Goal: Information Seeking & Learning: Check status

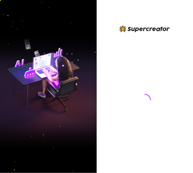
click at [173, 18] on div at bounding box center [145, 86] width 97 height 173
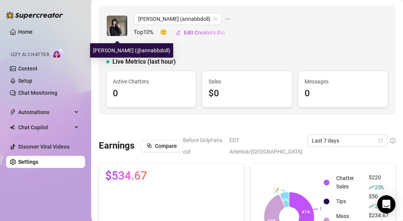
click at [111, 26] on img at bounding box center [117, 26] width 20 height 20
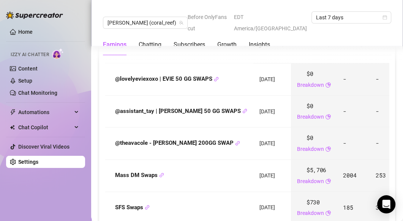
scroll to position [917, 0]
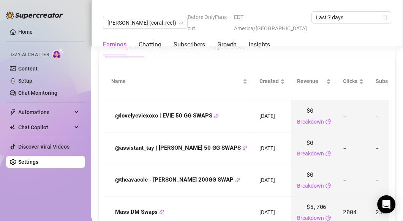
click at [187, 57] on div "Free Trial Links" at bounding box center [176, 46] width 41 height 21
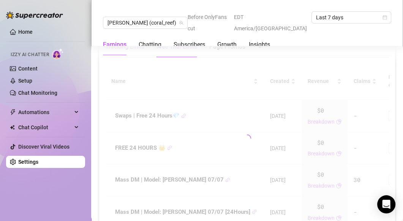
click at [130, 51] on div "Tracking Links" at bounding box center [124, 46] width 39 height 9
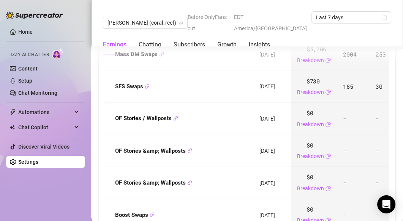
scroll to position [1075, 0]
click at [160, 56] on icon "link" at bounding box center [161, 54] width 4 height 4
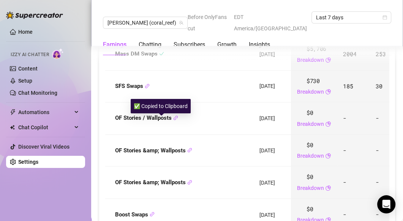
click at [160, 56] on icon "check" at bounding box center [161, 53] width 5 height 5
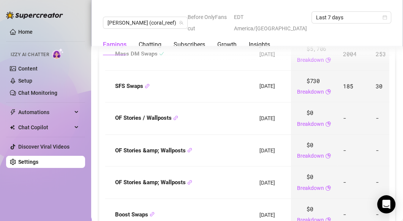
click at [186, 59] on div "Mass DM Swaps" at bounding box center [179, 54] width 136 height 9
click at [193, 44] on div "Earnings Chatting Subscribers Growth Insights" at bounding box center [247, 44] width 288 height 21
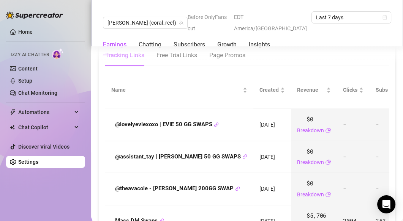
scroll to position [947, 0]
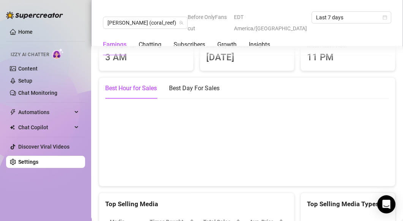
scroll to position [1315, 0]
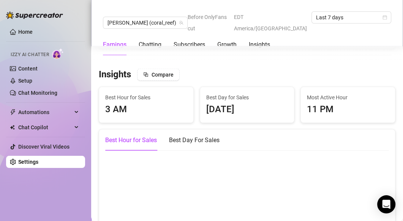
click at [193, 23] on td "$8" at bounding box center [299, 7] width 28 height 32
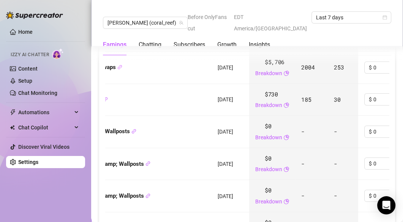
scroll to position [903, 0]
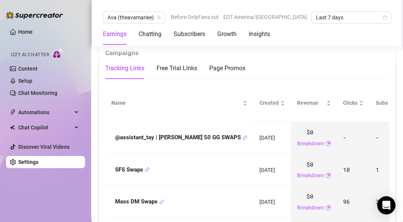
scroll to position [998, 0]
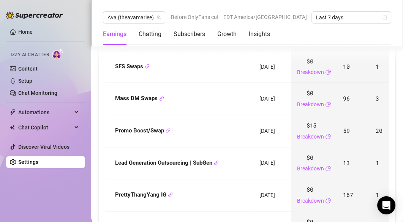
click at [193, 173] on td "Lead Generation Outsourcing | SubGen" at bounding box center [179, 163] width 148 height 32
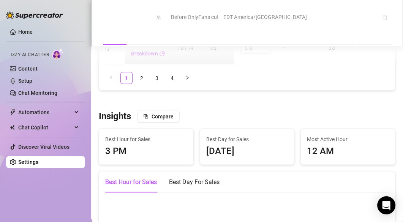
scroll to position [1346, 0]
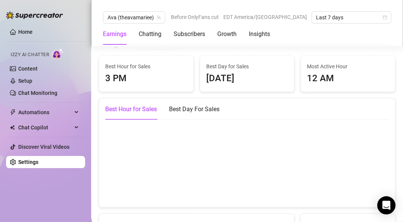
click at [142, 11] on link "2" at bounding box center [141, 5] width 11 height 11
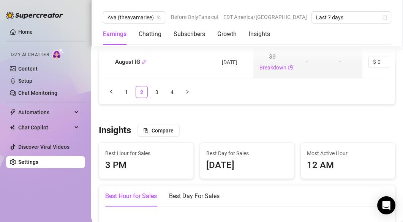
scroll to position [1219, 0]
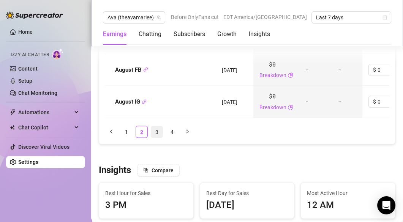
click at [157, 138] on link "3" at bounding box center [156, 131] width 11 height 11
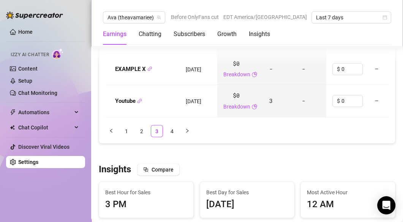
scroll to position [1283, 0]
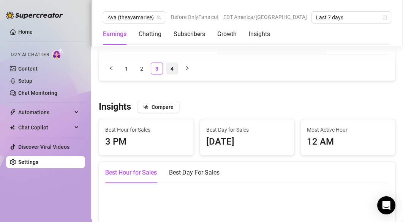
click at [168, 74] on link "4" at bounding box center [171, 68] width 11 height 11
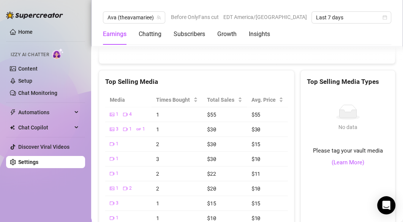
scroll to position [1156, 0]
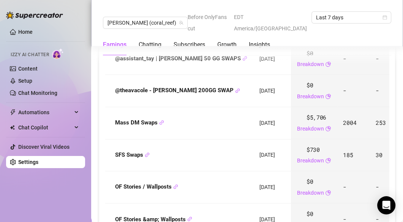
scroll to position [967, 0]
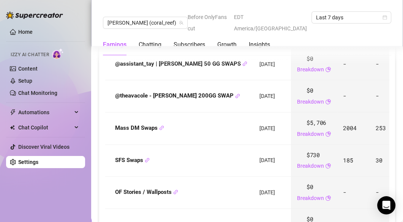
scroll to position [998, 0]
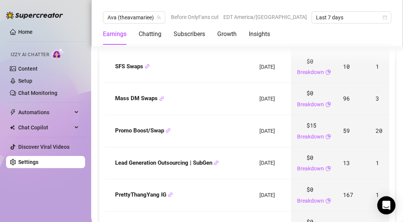
scroll to position [1093, 0]
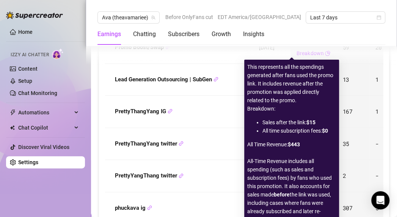
click at [193, 107] on div "This represents all the spendings generated after fans used the promo link. It …" at bounding box center [291, 143] width 89 height 161
click at [193, 108] on div "This represents all the spendings generated after fans used the promo link. It …" at bounding box center [291, 143] width 89 height 161
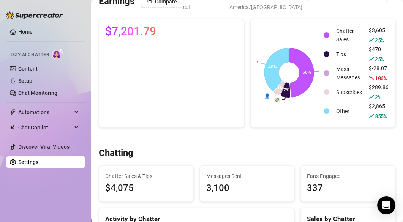
scroll to position [0, 0]
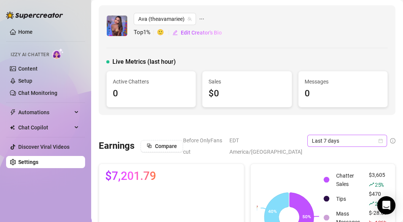
click at [193, 138] on span "Last 7 days" at bounding box center [346, 140] width 71 height 11
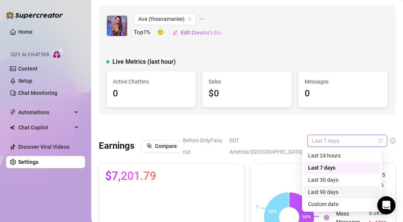
click at [193, 173] on div "Last 90 days" at bounding box center [342, 192] width 68 height 8
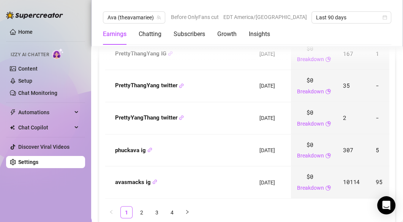
scroll to position [1077, 0]
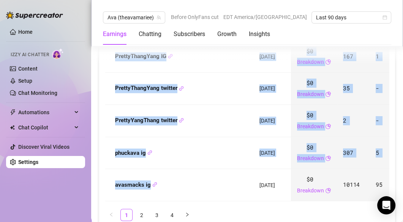
drag, startPoint x: 157, startPoint y: 189, endPoint x: 176, endPoint y: 188, distance: 19.0
click at [176, 173] on div "Name Created Revenue Clicks Subs Promo Cost Fan Acquisition Cost Avg LTV ROI Sc…" at bounding box center [246, 22] width 283 height 359
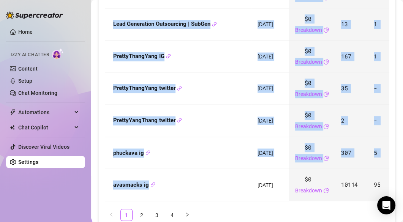
scroll to position [0, 0]
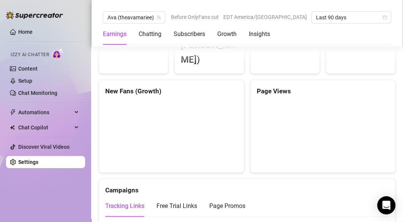
click at [193, 173] on div "Tracking Links Free Trial Links Page Promos" at bounding box center [246, 205] width 283 height 21
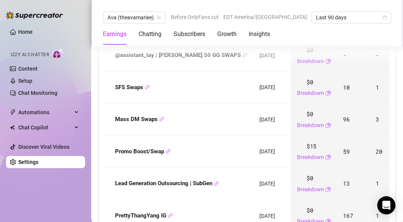
scroll to position [919, 0]
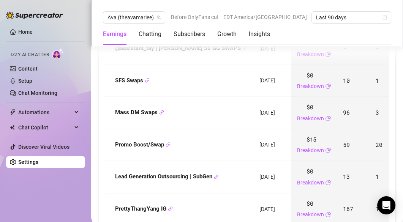
scroll to position [950, 0]
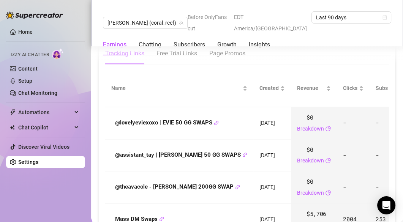
scroll to position [1094, 0]
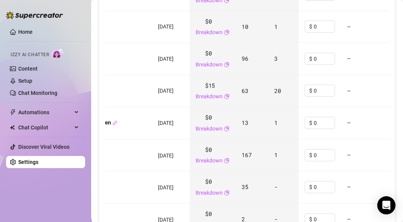
scroll to position [0, 114]
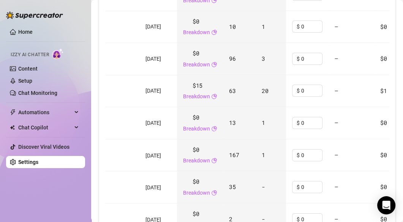
click at [193, 107] on td "63" at bounding box center [239, 91] width 33 height 32
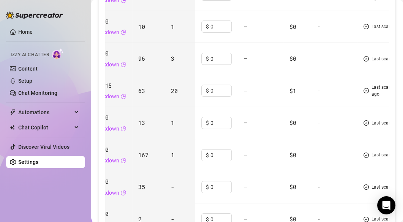
scroll to position [0, 206]
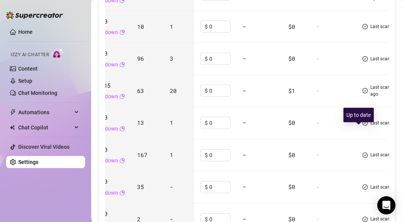
drag, startPoint x: 367, startPoint y: 136, endPoint x: 368, endPoint y: 131, distance: 5.1
click at [193, 63] on span "Last scan: [DATE]" at bounding box center [387, 58] width 35 height 7
copy span "[DATE]"
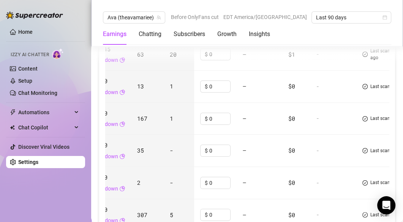
scroll to position [1065, 0]
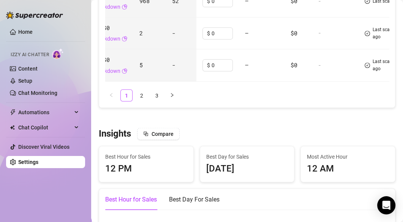
scroll to position [0, 181]
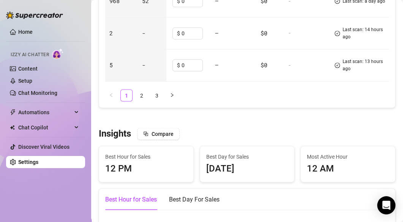
click at [134, 102] on ul "1 2 3" at bounding box center [246, 96] width 283 height 12
click at [141, 101] on link "2" at bounding box center [141, 95] width 11 height 11
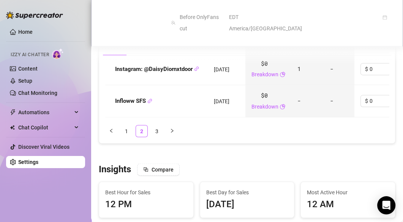
scroll to position [1332, 0]
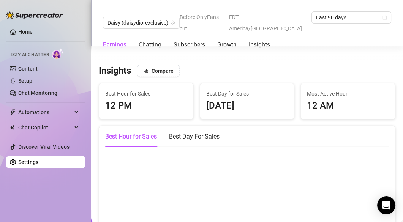
click at [154, 38] on link "3" at bounding box center [156, 32] width 11 height 11
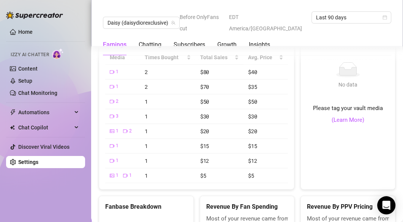
scroll to position [1418, 0]
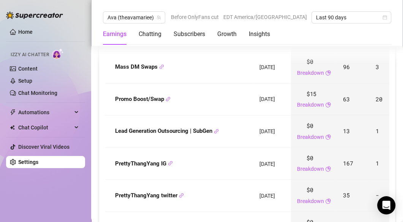
scroll to position [1046, 0]
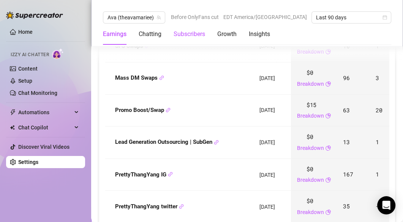
click at [184, 33] on div "Subscribers" at bounding box center [188, 34] width 31 height 9
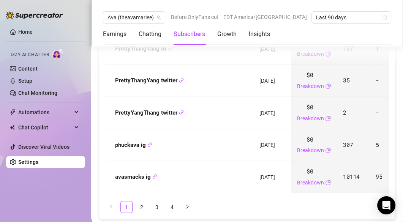
scroll to position [1227, 0]
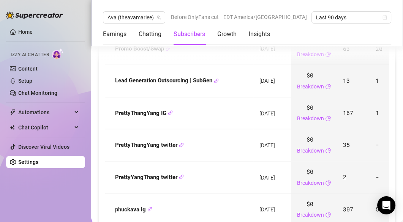
scroll to position [1071, 0]
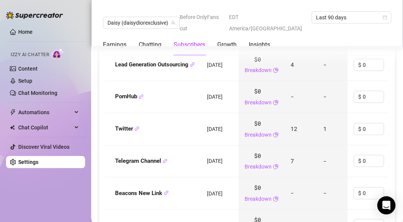
scroll to position [985, 0]
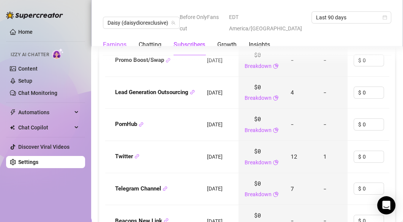
click at [118, 40] on div "Earnings" at bounding box center [115, 44] width 24 height 9
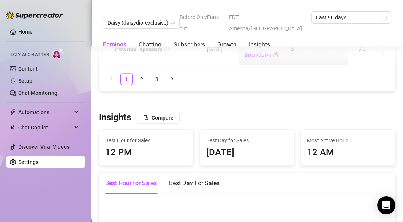
scroll to position [1285, 0]
click at [141, 85] on link "2" at bounding box center [141, 78] width 11 height 11
click at [152, 85] on link "3" at bounding box center [156, 78] width 11 height 11
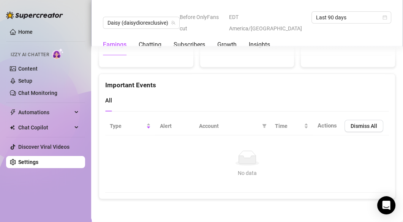
scroll to position [1766, 0]
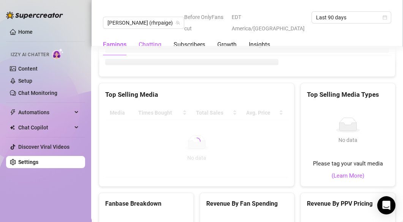
click at [145, 40] on div "Chatting" at bounding box center [149, 44] width 23 height 9
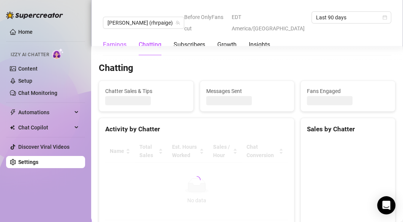
click at [119, 40] on div "Earnings" at bounding box center [115, 44] width 24 height 9
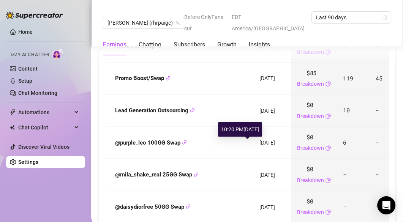
scroll to position [1064, 0]
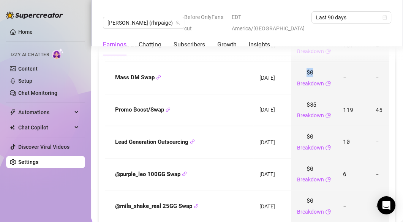
drag, startPoint x: 291, startPoint y: 137, endPoint x: 281, endPoint y: 139, distance: 10.9
click at [193, 88] on div "$0 Breakdown" at bounding box center [314, 78] width 34 height 20
copy span "$0"
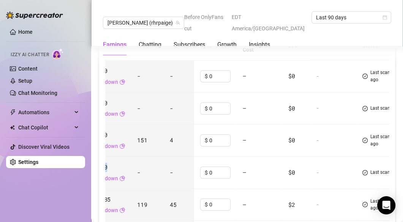
scroll to position [1001, 0]
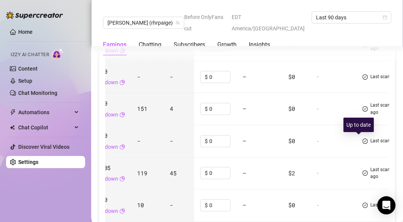
drag, startPoint x: 366, startPoint y: 146, endPoint x: 368, endPoint y: 139, distance: 7.7
click at [193, 80] on span "Last scan: a day ago" at bounding box center [391, 76] width 42 height 7
copy span "a day ago"
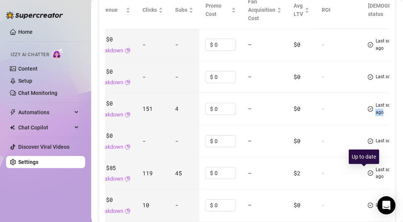
scroll to position [0, 206]
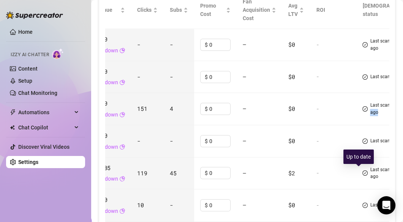
drag, startPoint x: 382, startPoint y: 179, endPoint x: 370, endPoint y: 171, distance: 15.2
click at [193, 116] on span "Last scan: 13 hours ago" at bounding box center [394, 109] width 48 height 14
copy span "13 hours ago"
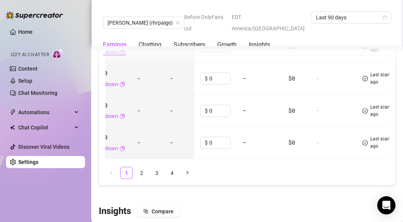
scroll to position [1222, 0]
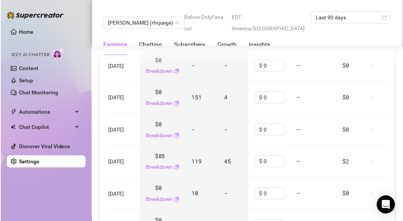
scroll to position [1001, 0]
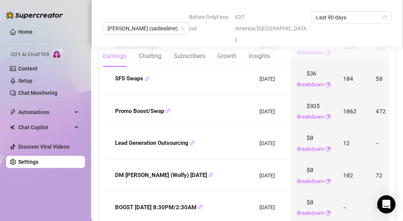
scroll to position [1105, 0]
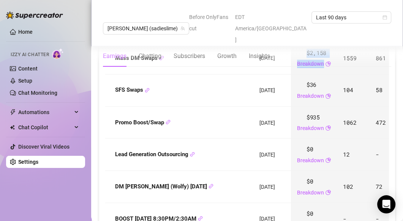
drag, startPoint x: 280, startPoint y: 104, endPoint x: 305, endPoint y: 104, distance: 24.7
click at [193, 75] on td "$2,158 Breakdown" at bounding box center [314, 58] width 46 height 32
click at [193, 68] on div "$2,158 Breakdown" at bounding box center [314, 59] width 34 height 20
drag, startPoint x: 303, startPoint y: 104, endPoint x: 282, endPoint y: 106, distance: 21.0
click at [193, 68] on div "$2,158 Breakdown" at bounding box center [314, 59] width 34 height 20
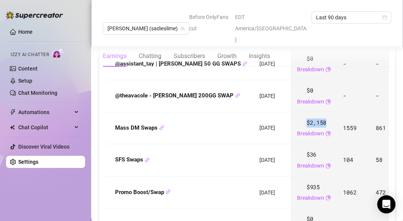
scroll to position [1074, 0]
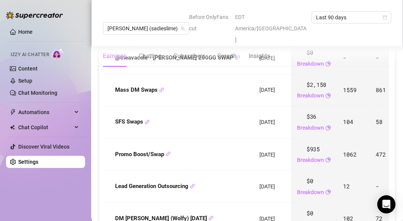
click at [193, 94] on span "1559" at bounding box center [349, 90] width 13 height 8
copy span "1559"
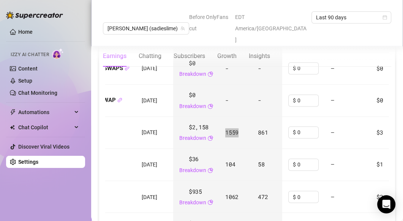
scroll to position [1042, 0]
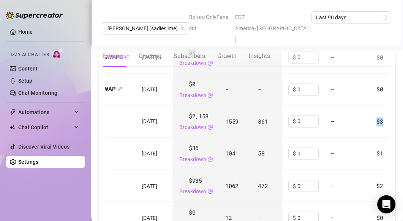
drag, startPoint x: 349, startPoint y: 173, endPoint x: 357, endPoint y: 173, distance: 7.2
click at [193, 138] on td "$3" at bounding box center [384, 122] width 28 height 32
copy span "$3"
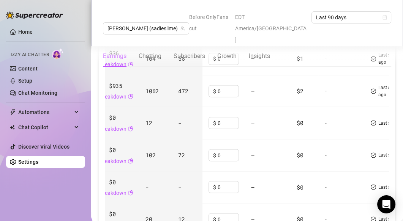
scroll to position [1074, 0]
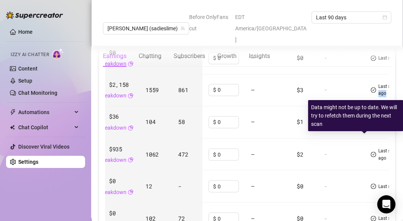
drag, startPoint x: 379, startPoint y: 146, endPoint x: 373, endPoint y: 140, distance: 8.9
click at [193, 97] on span "Last scan: 22 minutes ago" at bounding box center [402, 90] width 48 height 14
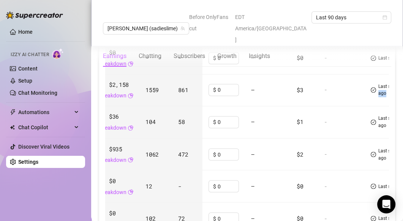
copy span "22 minutes ago"
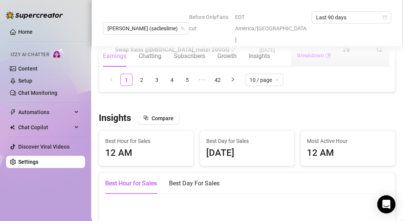
scroll to position [1295, 0]
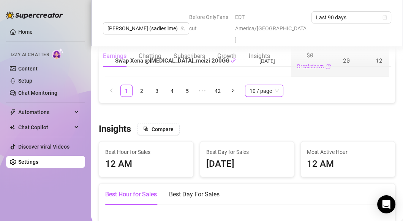
click at [193, 97] on span "10 / page" at bounding box center [263, 90] width 29 height 11
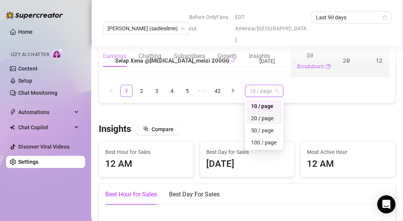
click at [193, 123] on div "20 / page" at bounding box center [264, 118] width 26 height 8
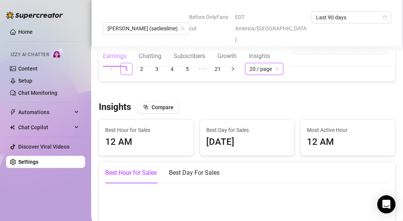
scroll to position [1611, 0]
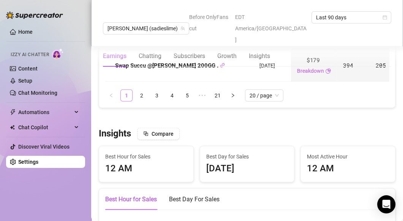
click at [126, 101] on link "1" at bounding box center [126, 95] width 11 height 11
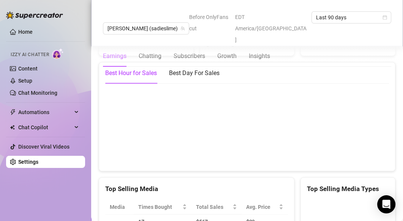
scroll to position [1675, 0]
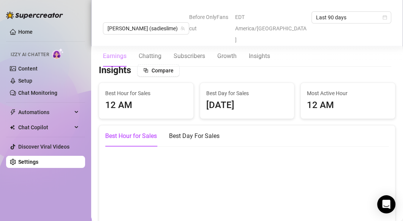
click at [193, 38] on span "20 / page" at bounding box center [263, 32] width 29 height 11
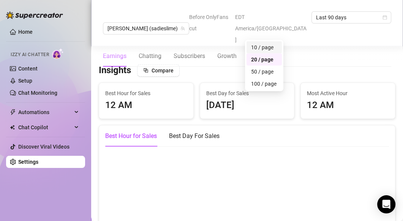
click at [193, 52] on div "10 / page" at bounding box center [264, 47] width 26 height 8
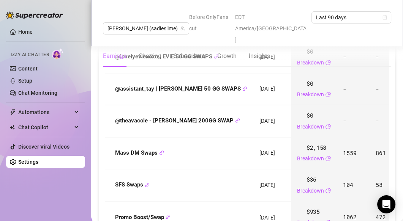
scroll to position [1105, 0]
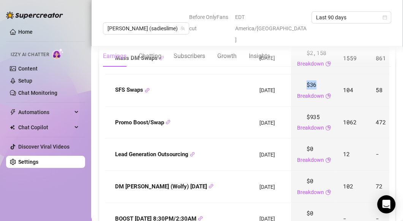
drag, startPoint x: 291, startPoint y: 137, endPoint x: 282, endPoint y: 137, distance: 9.1
click at [193, 90] on div "$36" at bounding box center [313, 84] width 15 height 9
copy span "$36"
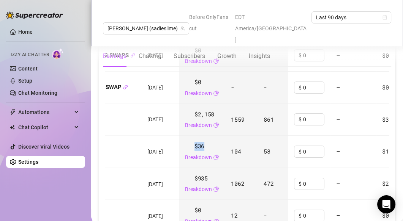
scroll to position [1074, 0]
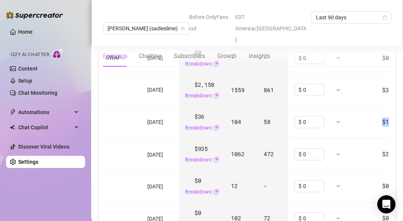
drag, startPoint x: 365, startPoint y: 173, endPoint x: 355, endPoint y: 173, distance: 9.9
click at [193, 138] on td "$1" at bounding box center [390, 122] width 28 height 32
copy span "$1"
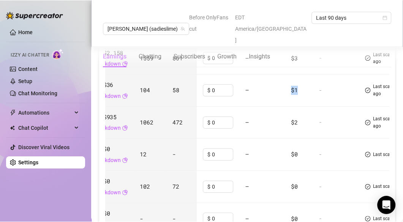
scroll to position [1105, 0]
drag, startPoint x: 368, startPoint y: 139, endPoint x: 376, endPoint y: 145, distance: 9.7
click at [193, 97] on span "Last scan: 23 minutes ago" at bounding box center [396, 90] width 48 height 14
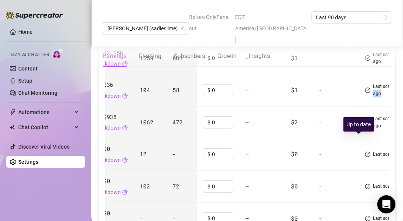
copy span "23 minutes ago"
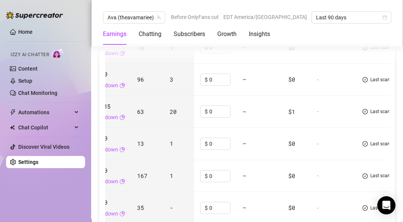
scroll to position [1046, 0]
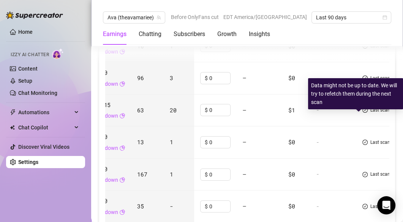
drag, startPoint x: 368, startPoint y: 115, endPoint x: 368, endPoint y: 123, distance: 8.3
click at [193, 50] on span "Last scan: [DATE]" at bounding box center [387, 45] width 35 height 7
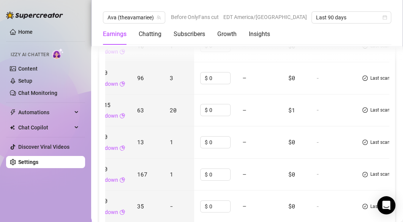
click at [193, 34] on div "Earnings Chatting Subscribers Growth Insights" at bounding box center [247, 34] width 288 height 21
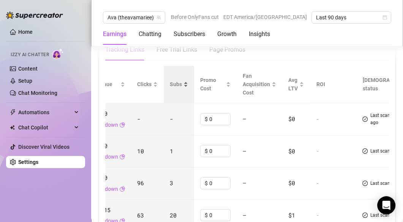
scroll to position [920, 0]
